Goal: Task Accomplishment & Management: Use online tool/utility

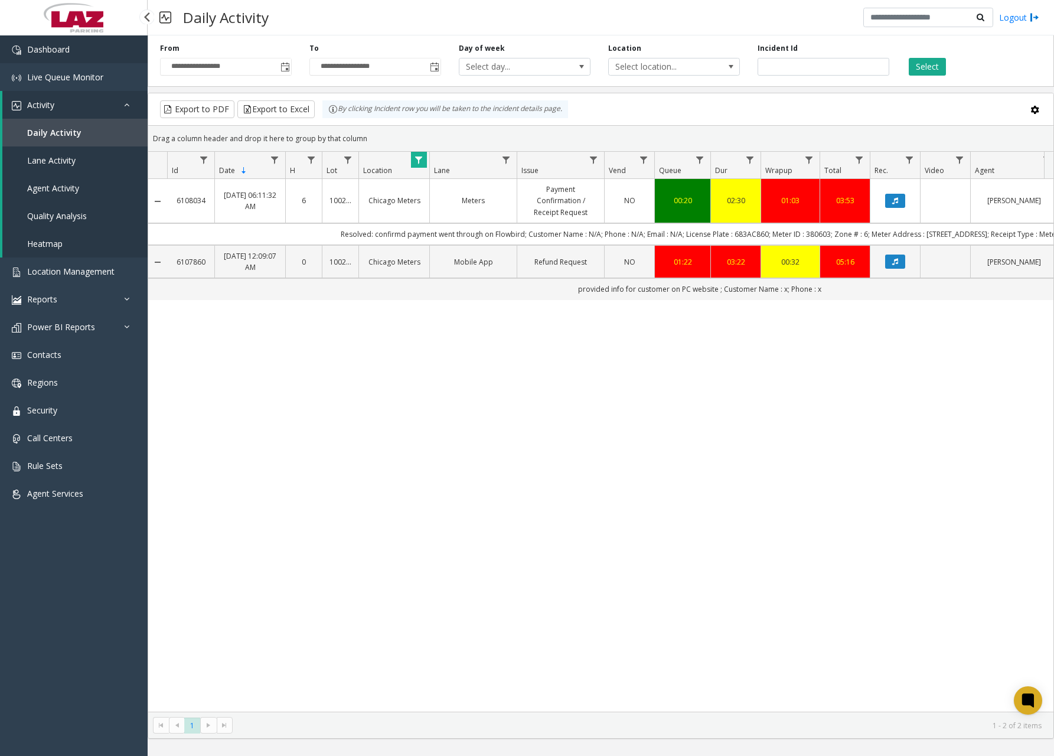
click at [69, 51] on span "Dashboard" at bounding box center [48, 49] width 43 height 11
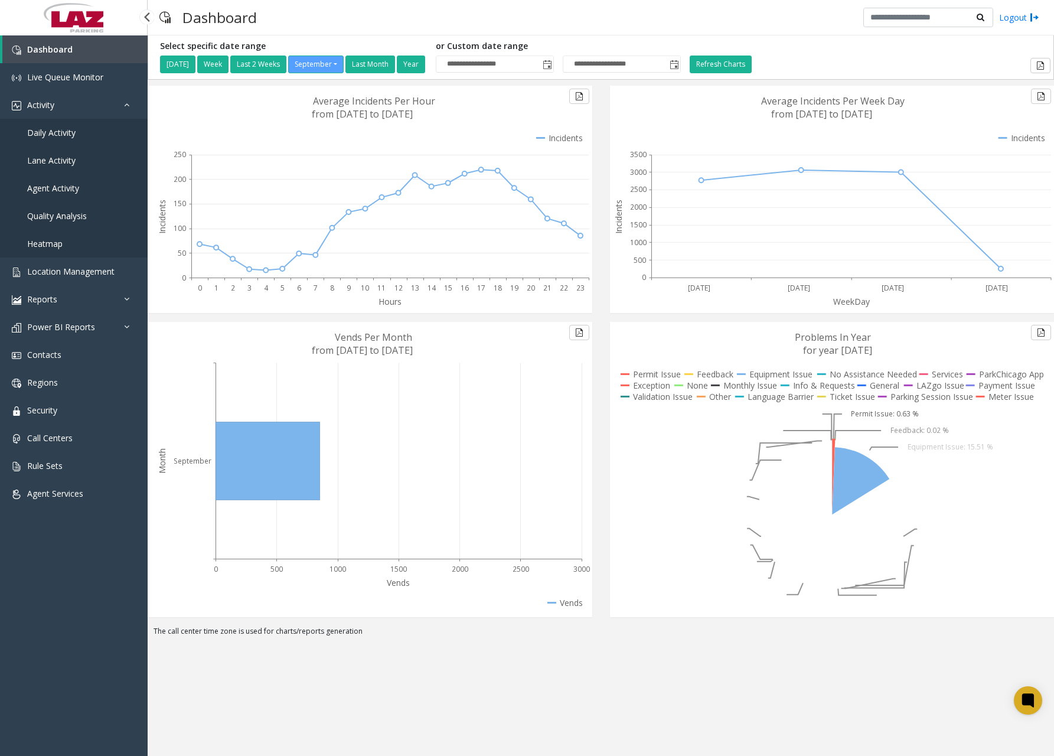
click at [68, 136] on span "Daily Activity" at bounding box center [51, 132] width 48 height 11
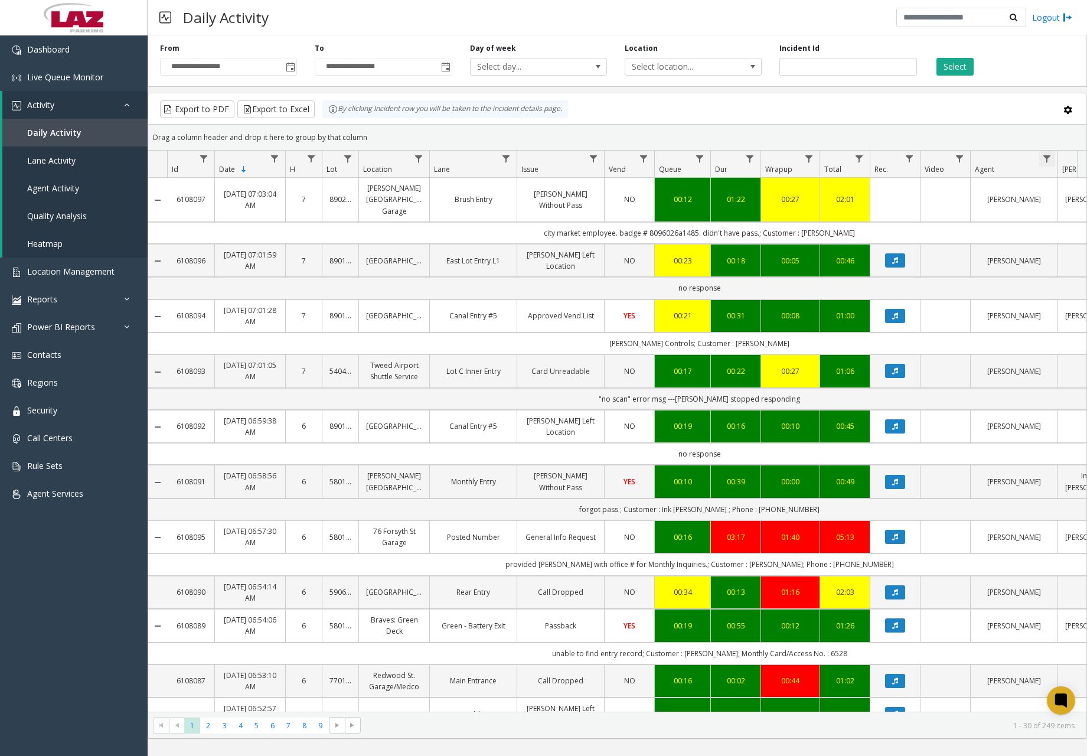
click at [1049, 158] on span "Data table" at bounding box center [1046, 158] width 9 height 9
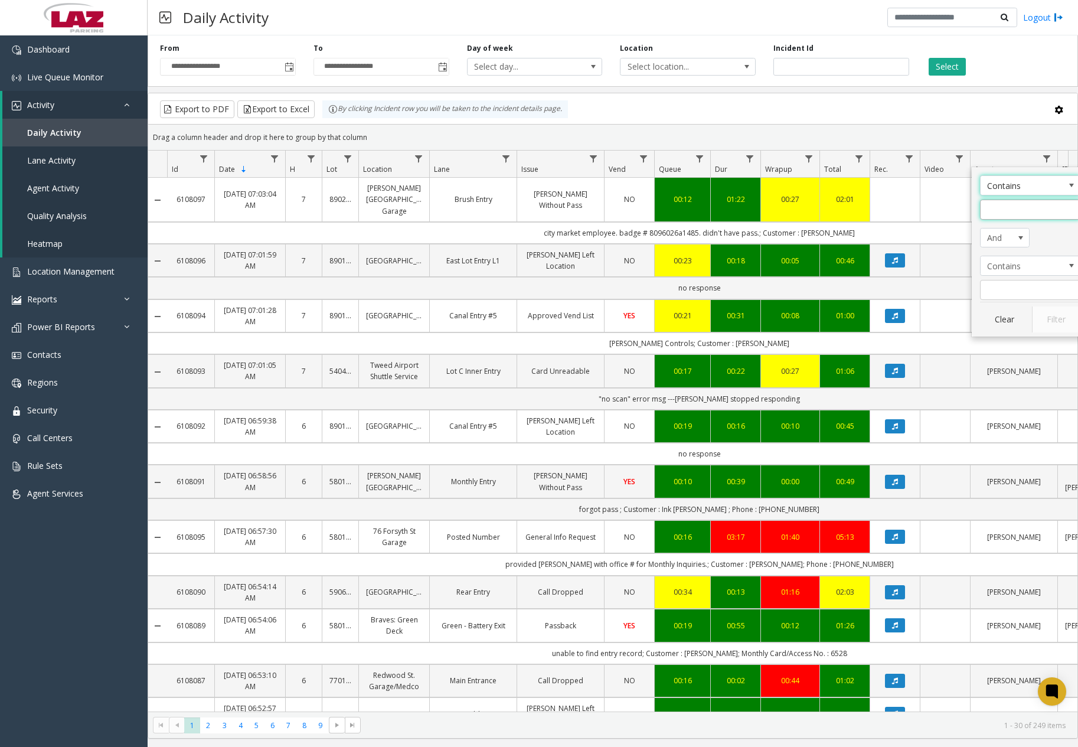
click at [1038, 208] on input "Agent Filter" at bounding box center [1030, 210] width 100 height 20
type input "******"
click at [1053, 316] on button "Filter" at bounding box center [1056, 319] width 48 height 26
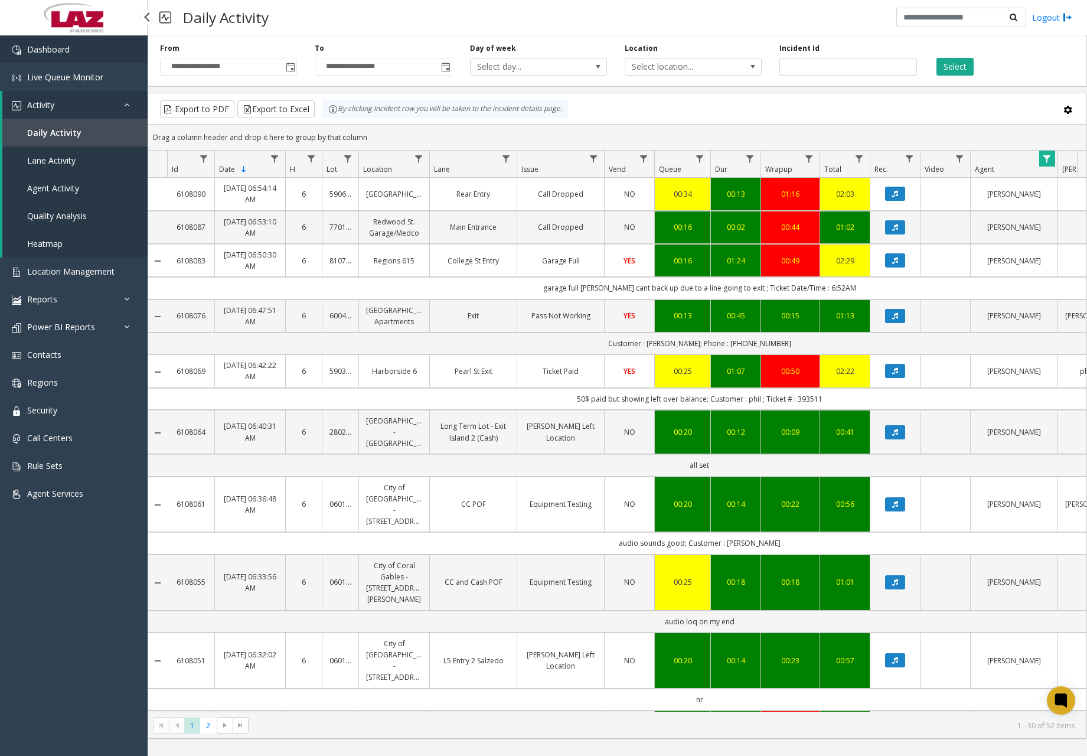
click at [70, 47] on link "Dashboard" at bounding box center [74, 49] width 148 height 28
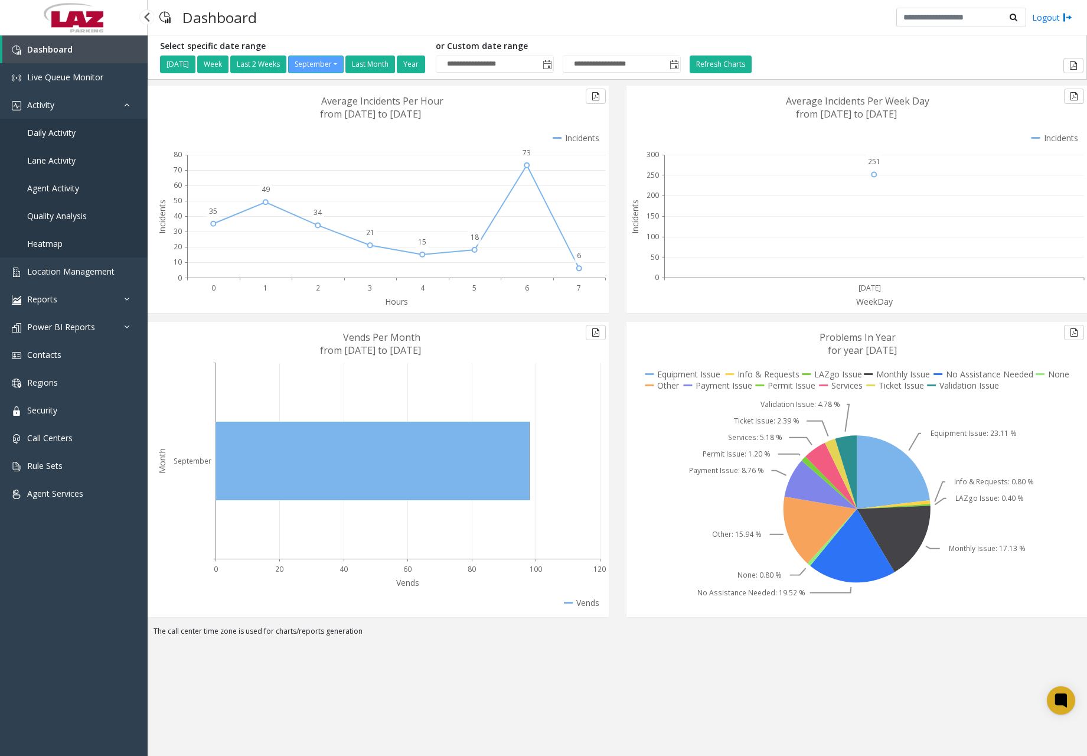
click at [68, 135] on span "Daily Activity" at bounding box center [51, 132] width 48 height 11
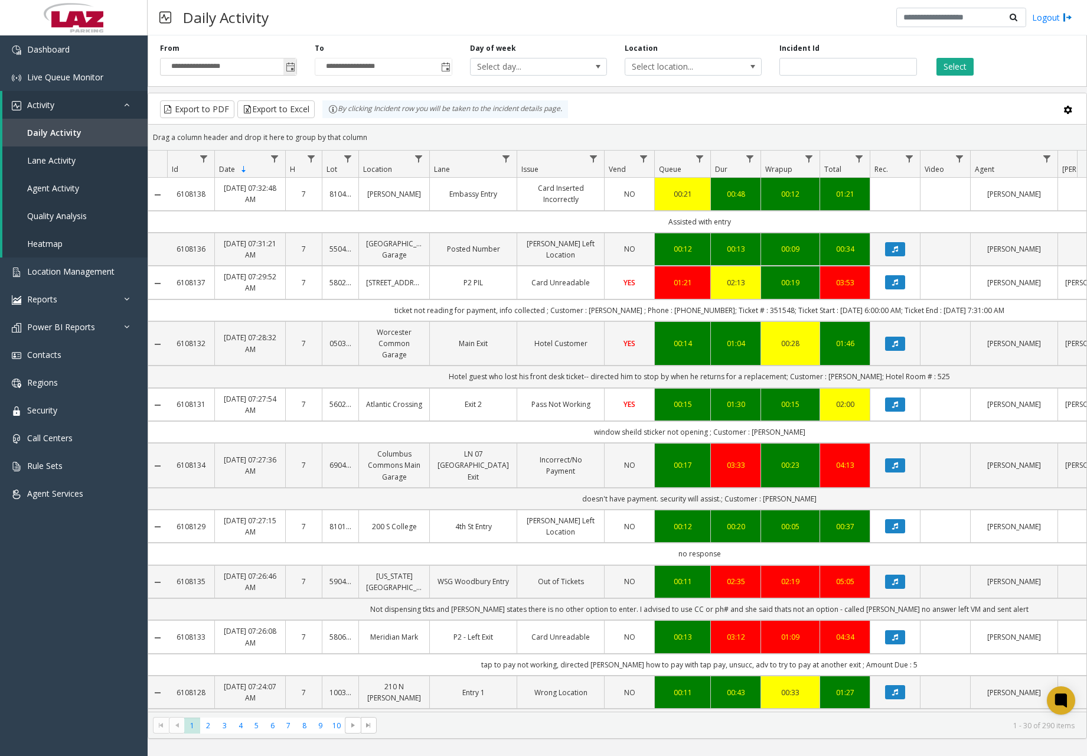
click at [293, 66] on span "Toggle popup" at bounding box center [290, 67] width 9 height 9
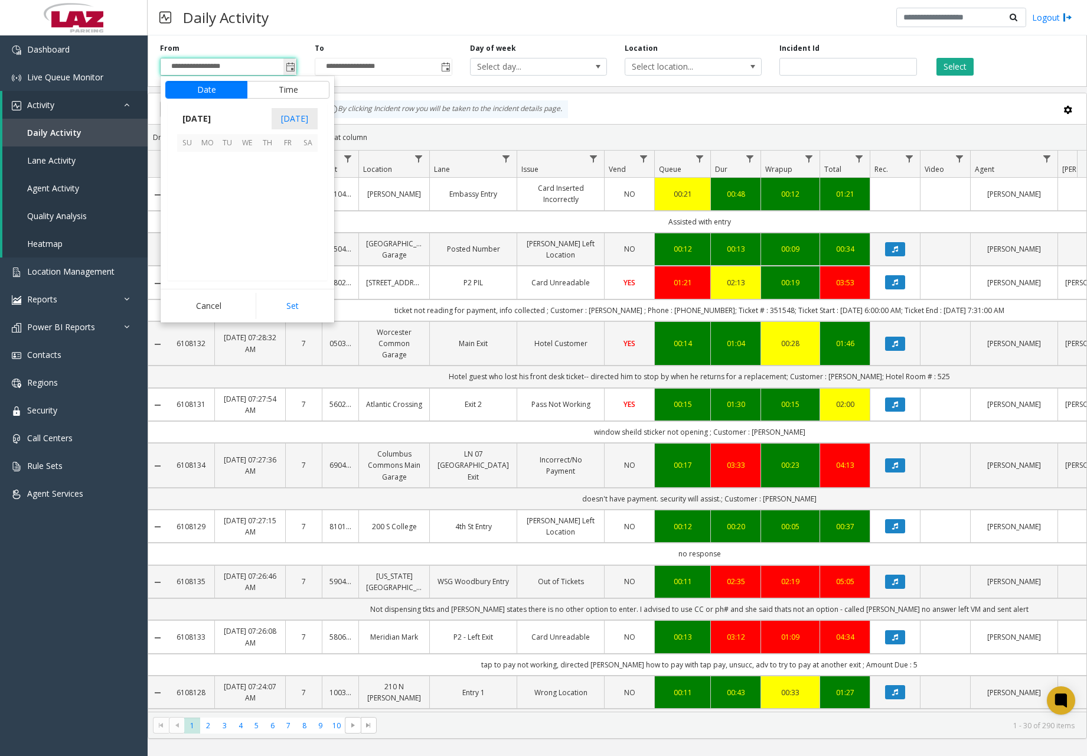
scroll to position [211875, 0]
click at [250, 162] on span "3" at bounding box center [247, 162] width 20 height 20
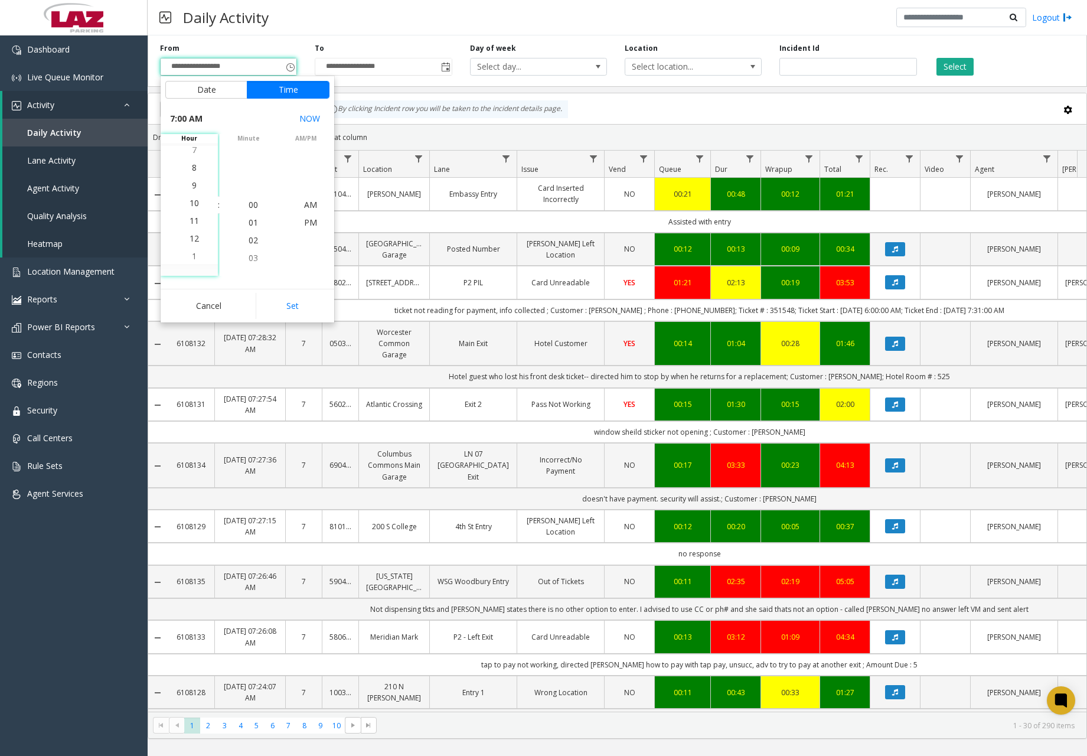
scroll to position [195, 0]
click at [189, 204] on span "11" at bounding box center [193, 204] width 9 height 11
click at [190, 204] on span "11" at bounding box center [193, 204] width 9 height 11
click at [251, 206] on span "00" at bounding box center [253, 204] width 9 height 11
click at [306, 222] on span "PM" at bounding box center [310, 222] width 13 height 11
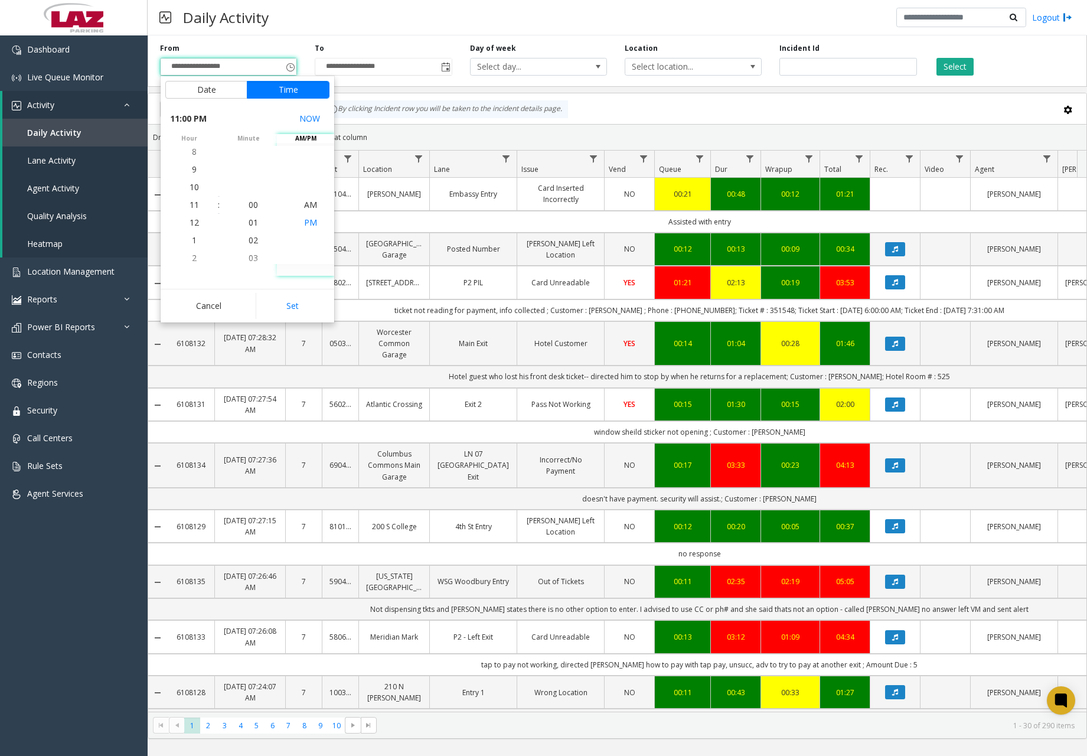
scroll to position [18, 0]
click at [296, 302] on button "Set" at bounding box center [293, 306] width 74 height 26
type input "**********"
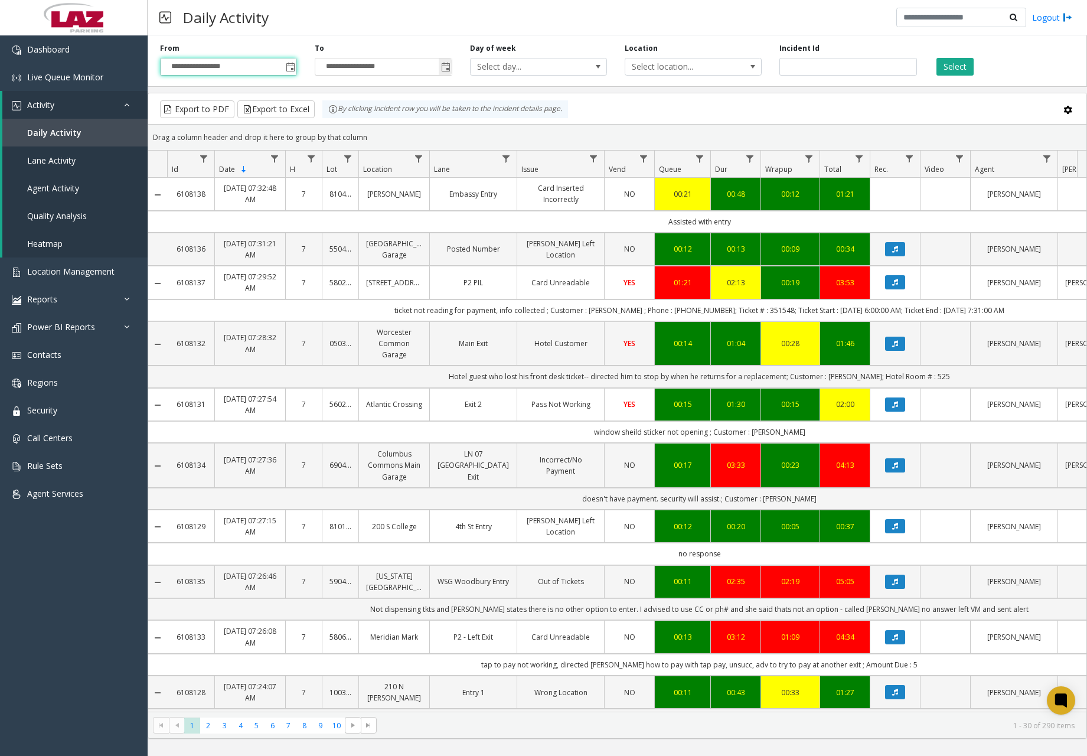
click at [449, 68] on span "Toggle popup" at bounding box center [445, 67] width 9 height 9
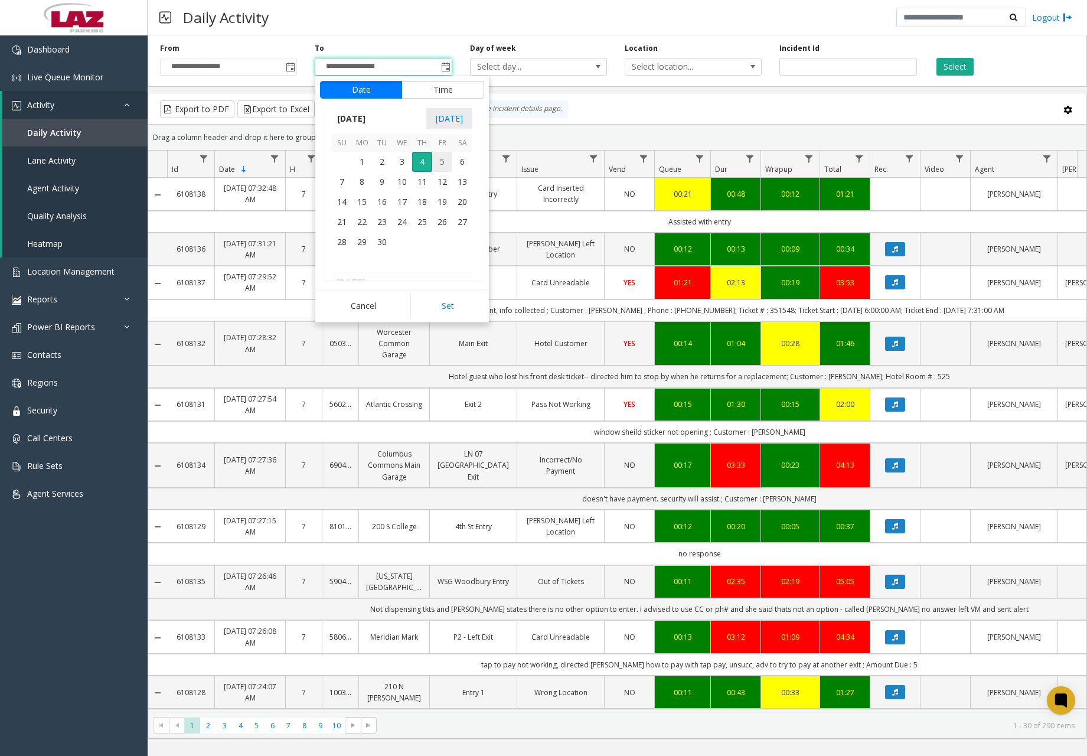
click at [423, 158] on span "4" at bounding box center [422, 162] width 20 height 20
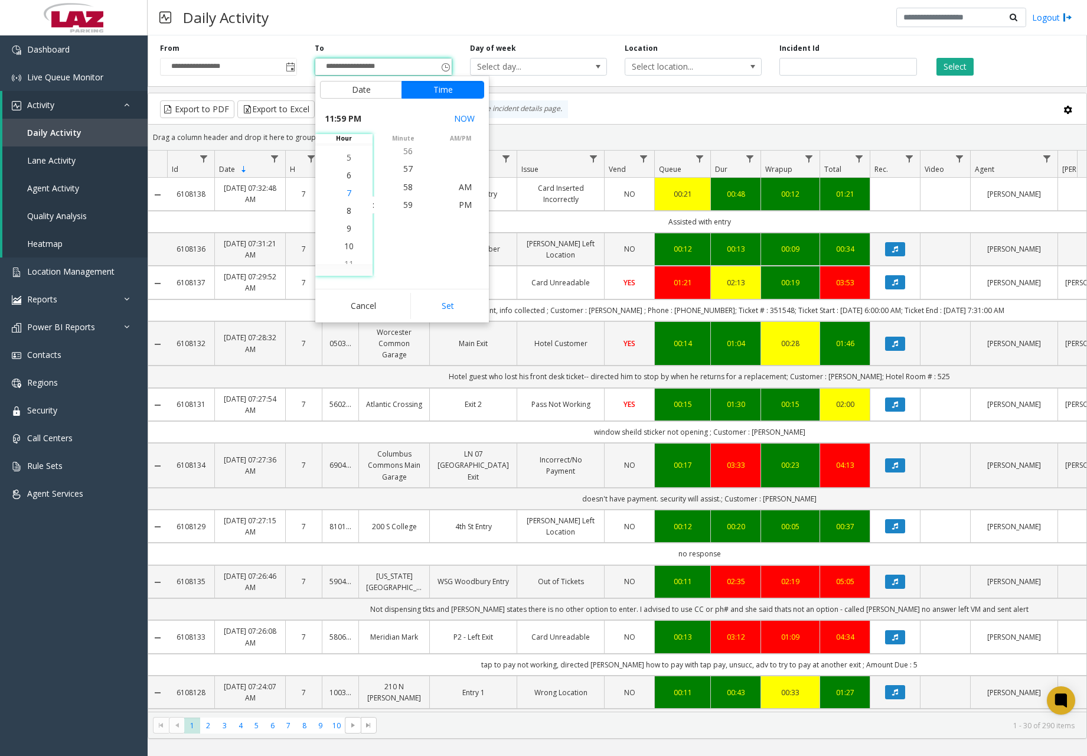
scroll to position [336, 0]
click at [347, 204] on span "7" at bounding box center [349, 204] width 5 height 11
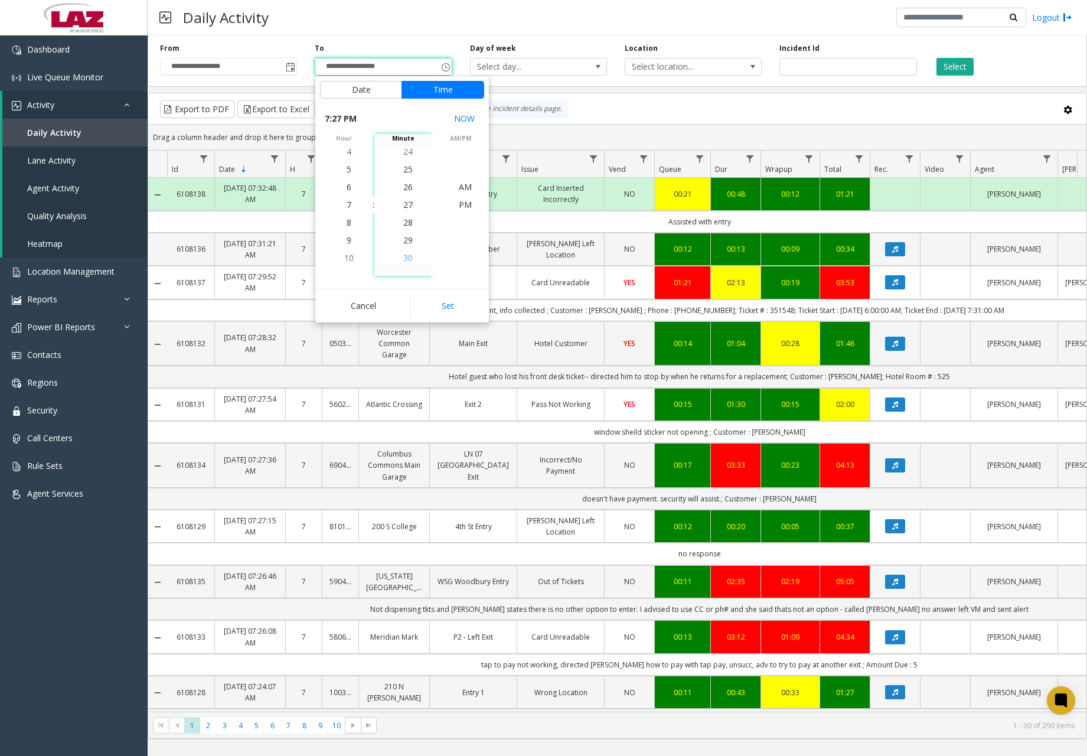
click at [406, 257] on span "30" at bounding box center [407, 257] width 9 height 11
click at [463, 186] on span "AM" at bounding box center [465, 186] width 13 height 11
click at [450, 303] on button "Set" at bounding box center [447, 306] width 74 height 26
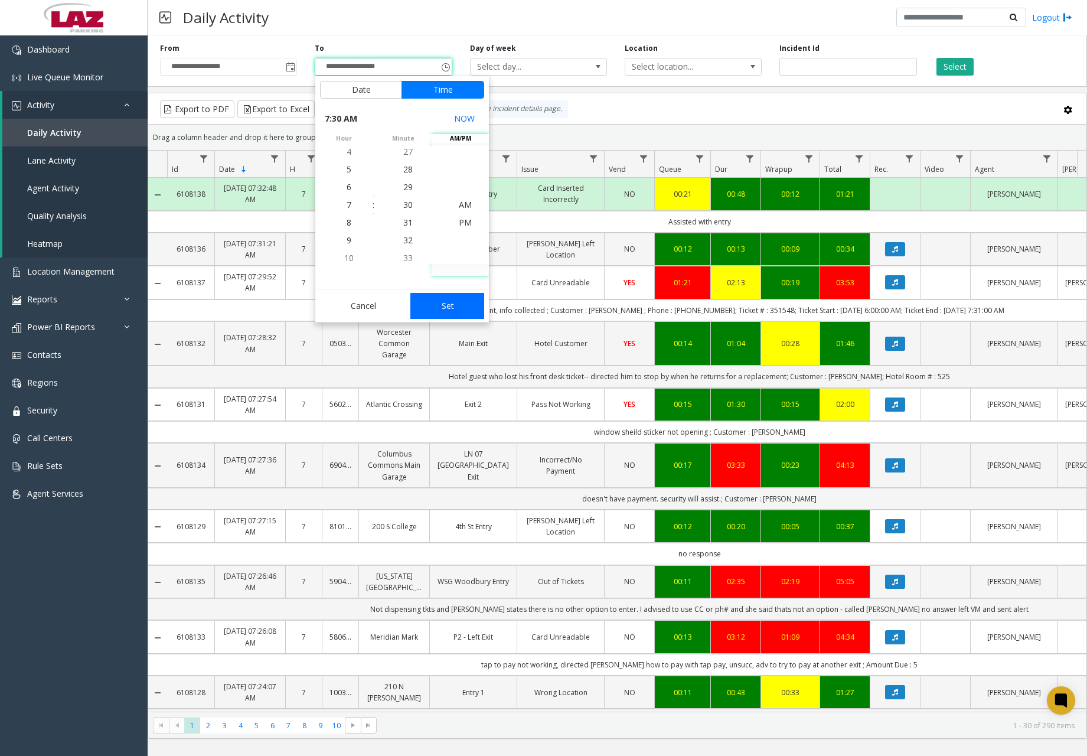
type input "**********"
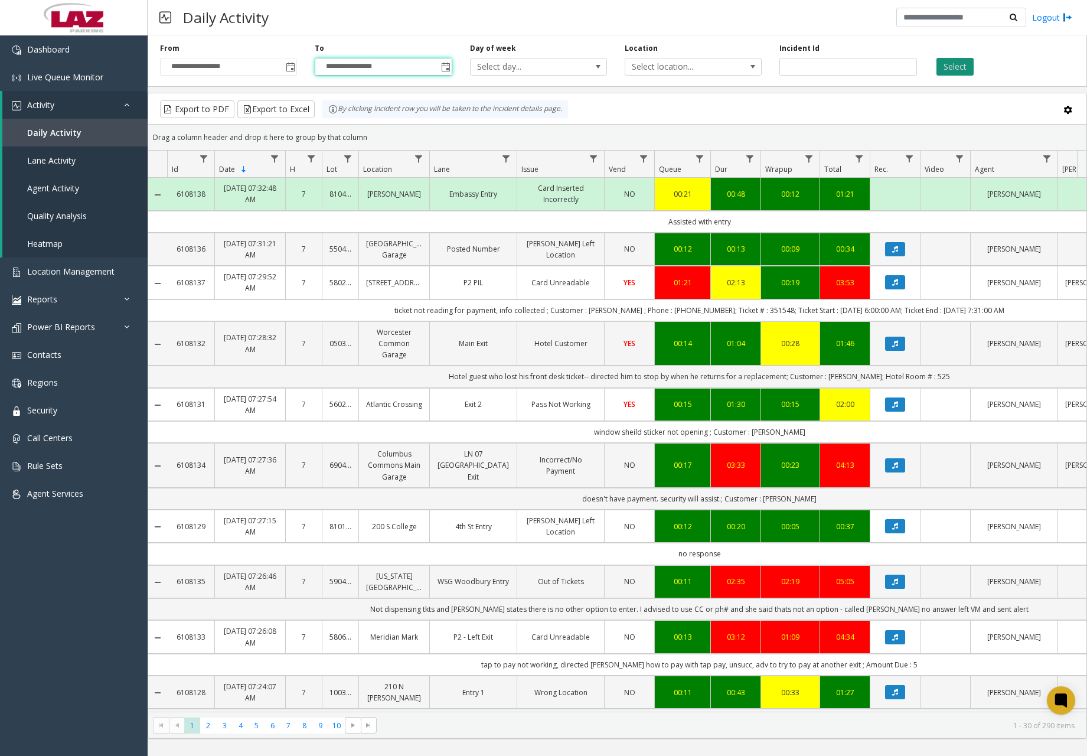
click at [956, 63] on button "Select" at bounding box center [954, 67] width 37 height 18
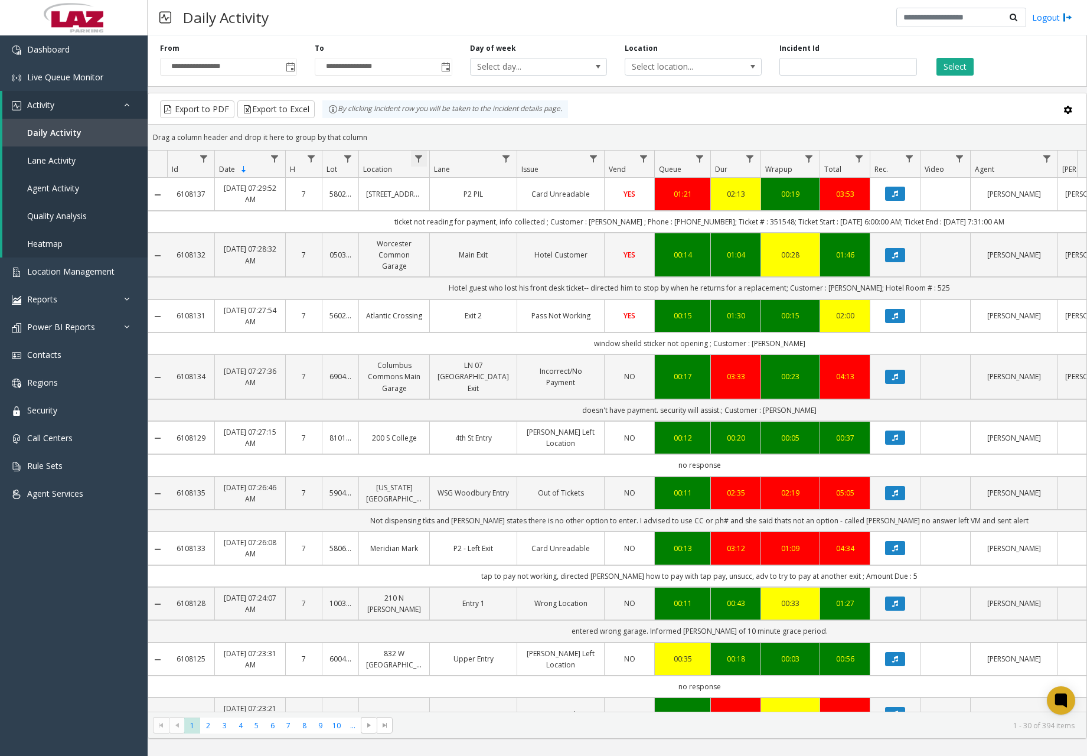
click at [419, 159] on span "Data table" at bounding box center [418, 158] width 9 height 9
click at [463, 221] on div "Contains And Contains Clear Filter" at bounding box center [469, 251] width 117 height 169
click at [466, 217] on input "Location Filter" at bounding box center [470, 210] width 100 height 20
type input "******"
click at [496, 328] on button "Filter" at bounding box center [496, 319] width 48 height 26
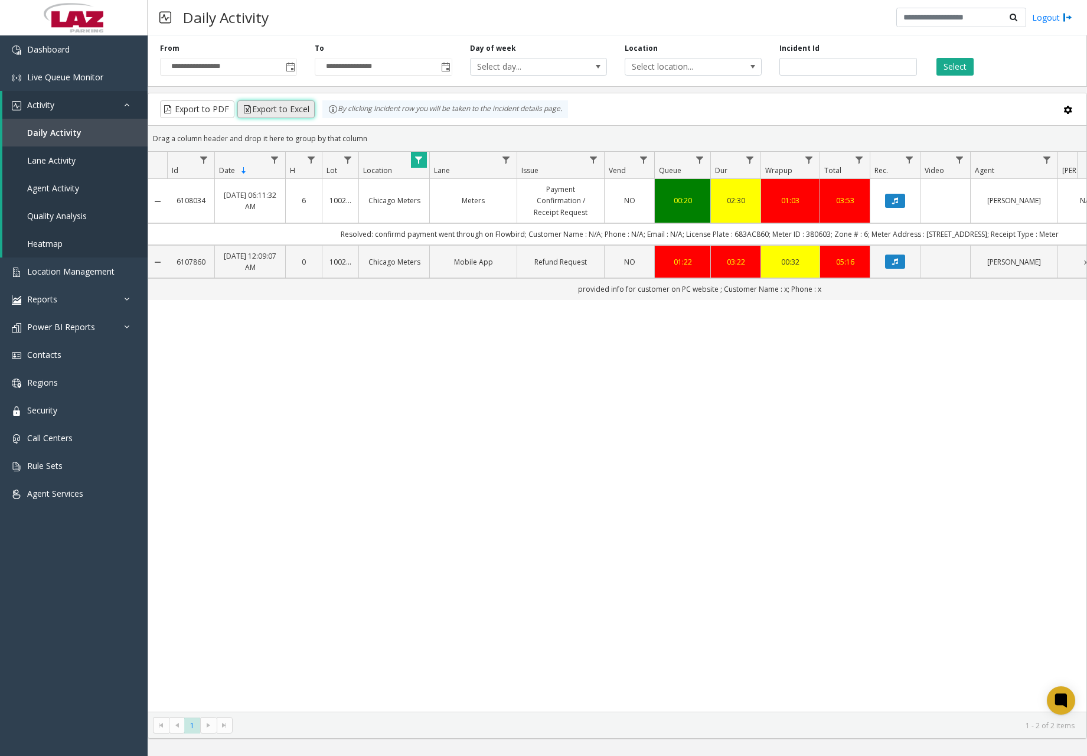
click at [289, 109] on button "Export to Excel" at bounding box center [275, 109] width 77 height 18
